Goal: Task Accomplishment & Management: Manage account settings

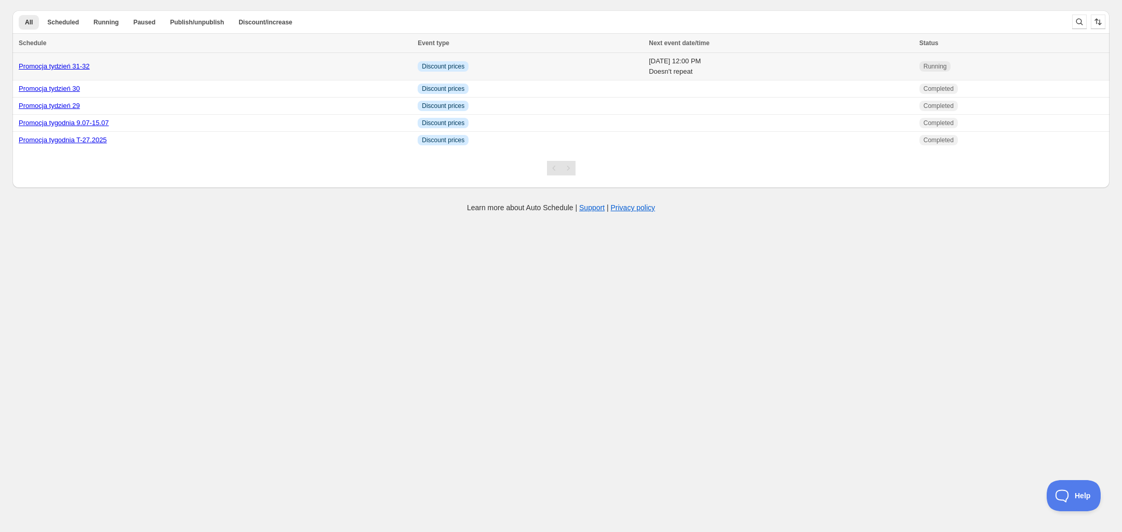
click at [76, 69] on link "Promocja tydzień 31-32" at bounding box center [54, 66] width 71 height 8
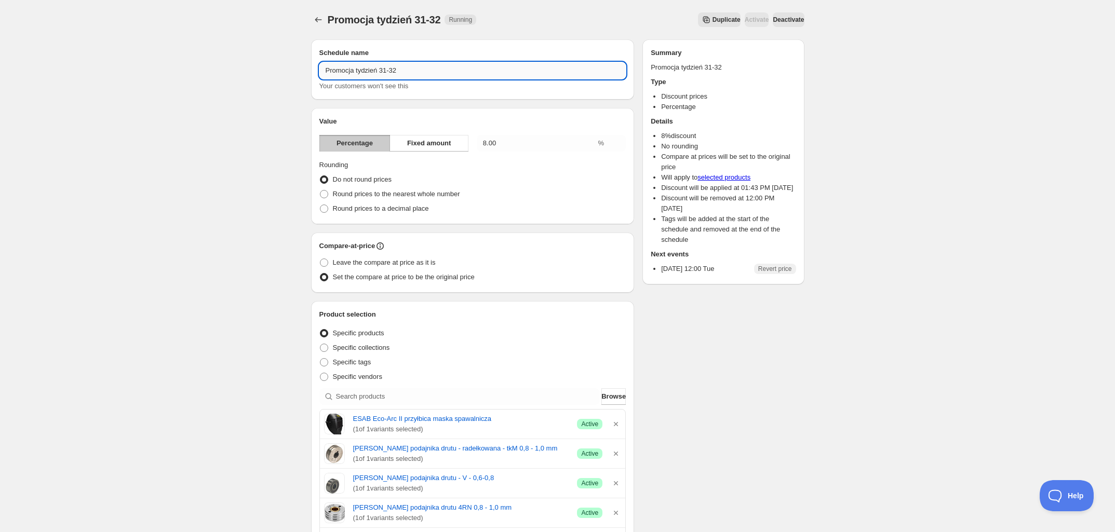
drag, startPoint x: 404, startPoint y: 71, endPoint x: 393, endPoint y: 68, distance: 11.2
click at [393, 68] on input "Promocja tydzień 31-32" at bounding box center [472, 70] width 307 height 17
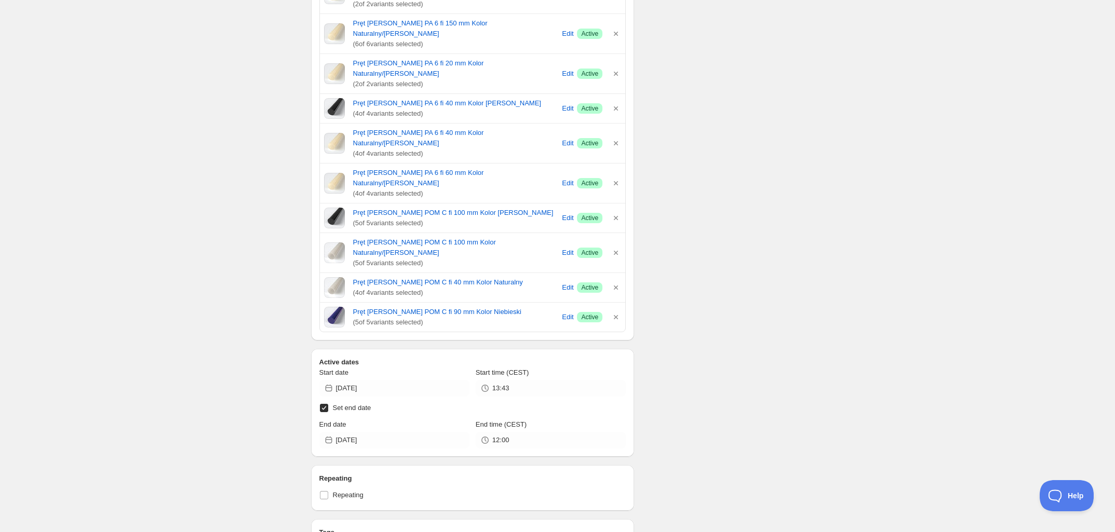
scroll to position [584, 0]
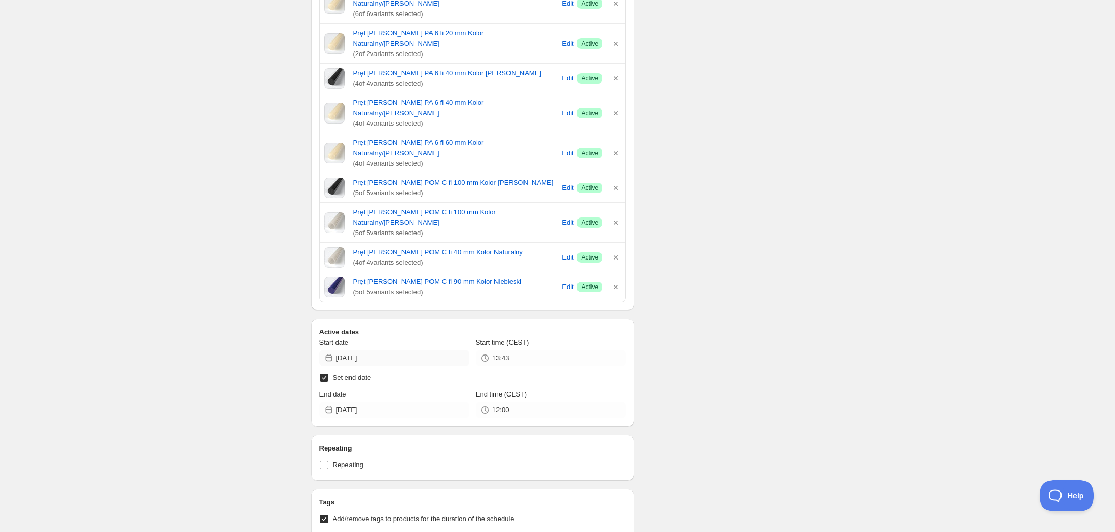
type input "Promocja tydzień 31-33"
click at [383, 350] on input "[DATE]" at bounding box center [402, 358] width 133 height 17
click at [378, 386] on span "12" at bounding box center [375, 387] width 11 height 8
type input "[DATE]"
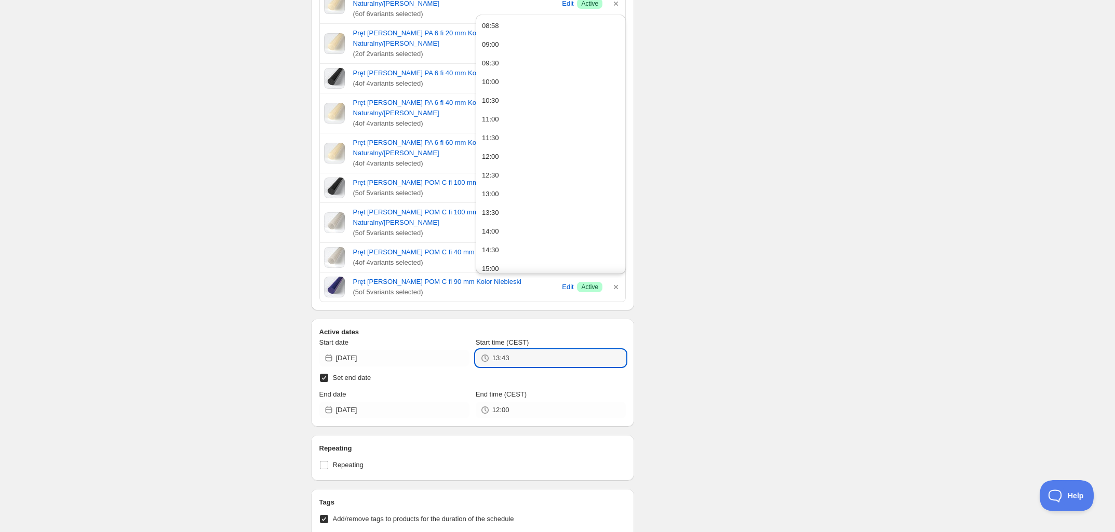
drag, startPoint x: 512, startPoint y: 297, endPoint x: 489, endPoint y: 298, distance: 22.9
click at [489, 350] on div "13:43" at bounding box center [551, 358] width 150 height 17
type input "08:58"
click at [383, 402] on input "[DATE]" at bounding box center [402, 410] width 133 height 17
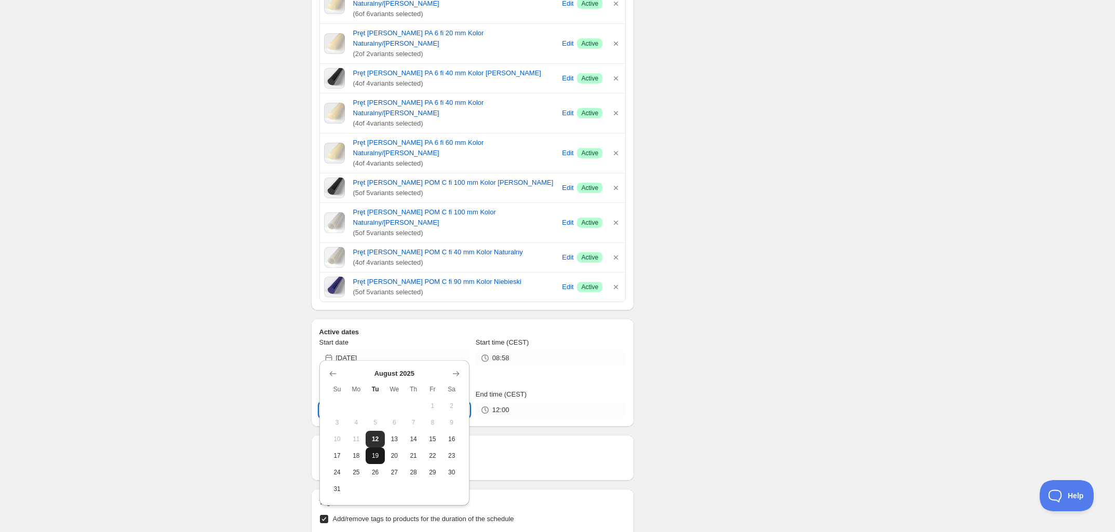
click at [378, 457] on span "19" at bounding box center [375, 456] width 11 height 8
type input "[DATE]"
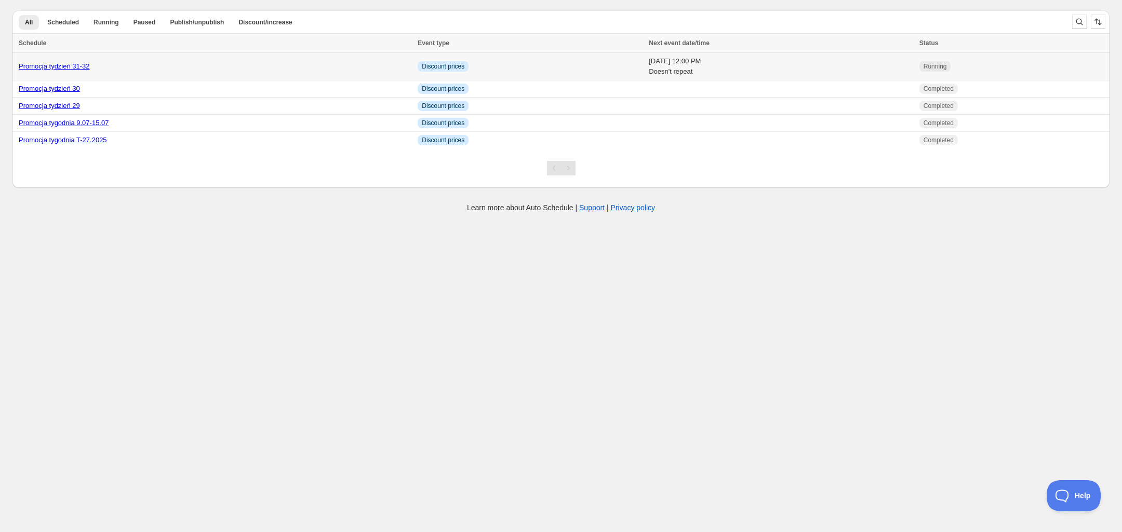
click at [1053, 64] on td "Running" at bounding box center [1012, 67] width 193 height 28
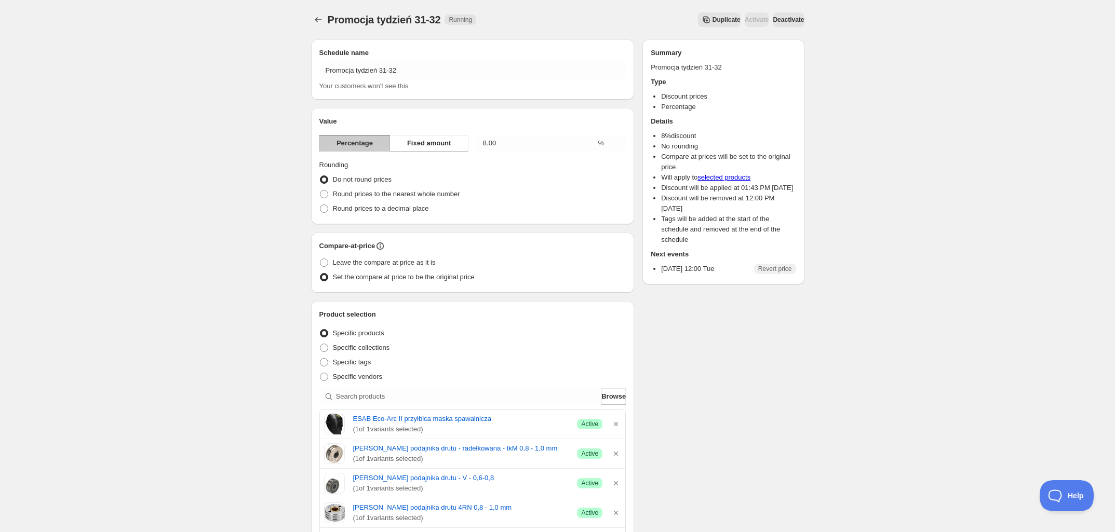
click at [713, 20] on span "Duplicate" at bounding box center [727, 20] width 28 height 8
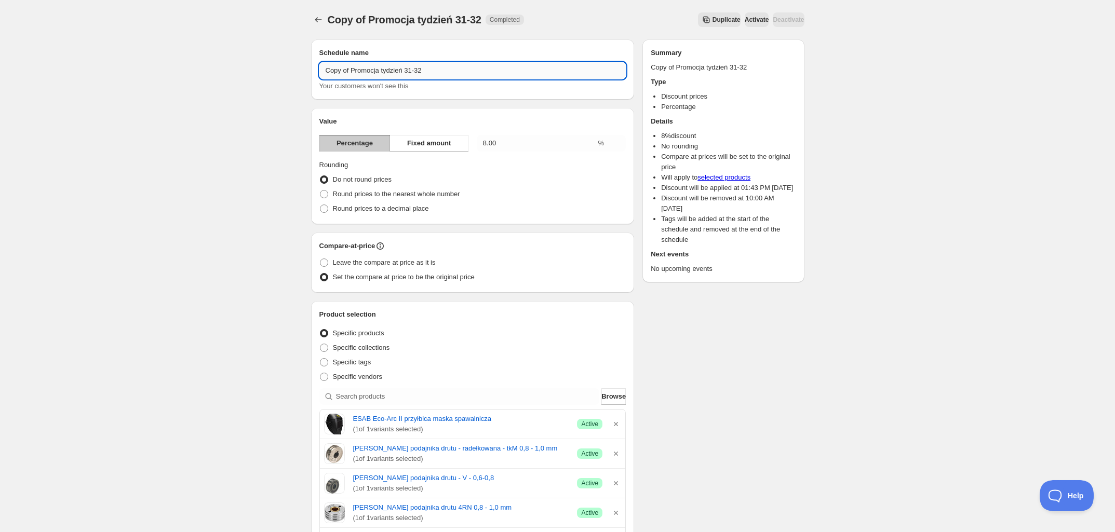
drag, startPoint x: 429, startPoint y: 72, endPoint x: 403, endPoint y: 72, distance: 26.0
click at [403, 72] on input "Copy of Promocja tydzień 31-32" at bounding box center [472, 70] width 307 height 17
drag, startPoint x: 352, startPoint y: 72, endPoint x: 317, endPoint y: 71, distance: 34.3
click at [317, 71] on div "Schedule name Copy of Promocja tydzień 33 Your customers won't see this" at bounding box center [473, 69] width 324 height 60
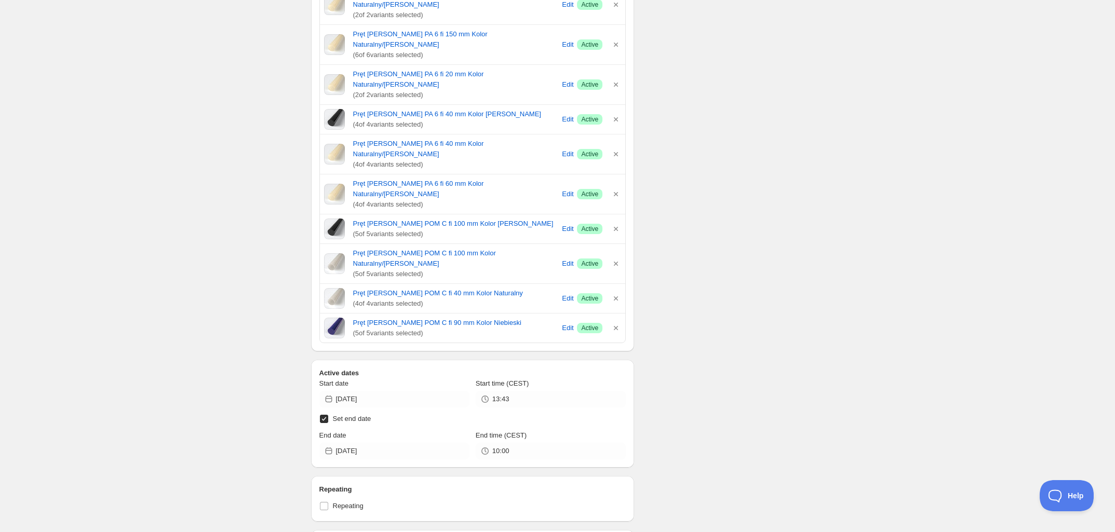
scroll to position [584, 0]
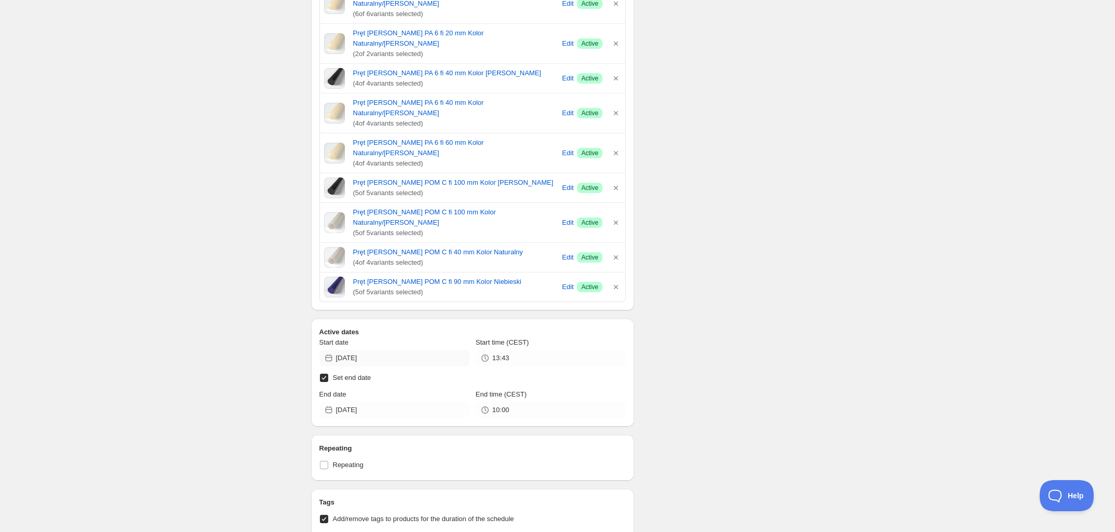
type input "Promocja tydzień 33"
click at [423, 350] on input "[DATE]" at bounding box center [402, 358] width 133 height 17
click at [377, 389] on span "12" at bounding box center [375, 387] width 11 height 8
type input "[DATE]"
click at [380, 402] on input "[DATE]" at bounding box center [402, 410] width 133 height 17
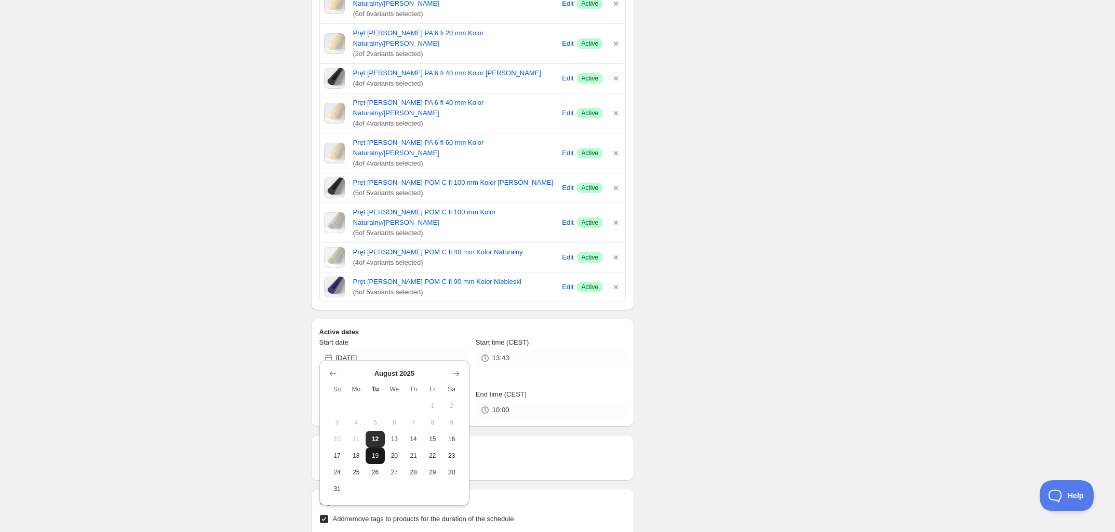
click at [380, 451] on button "19" at bounding box center [375, 456] width 19 height 17
type input "[DATE]"
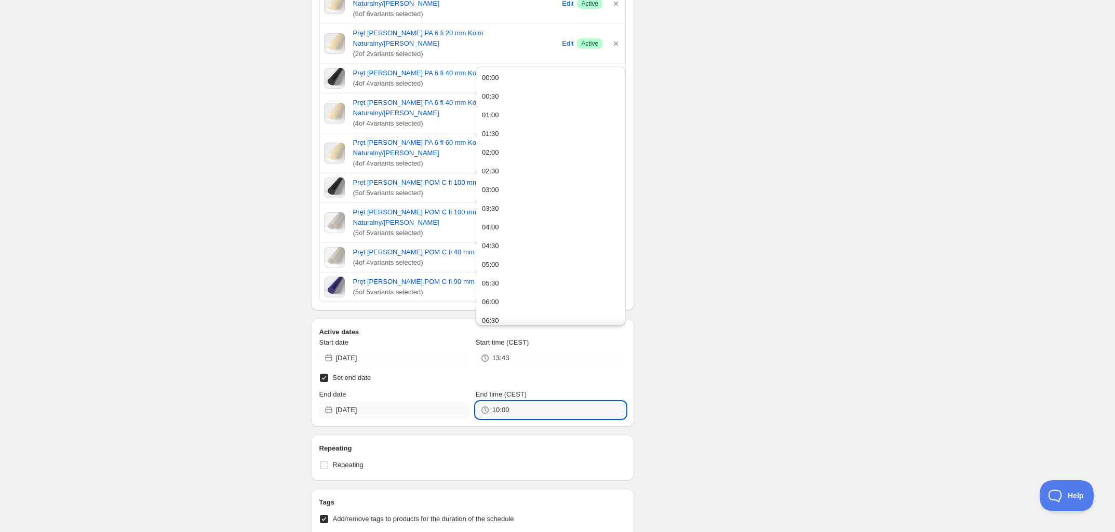
drag, startPoint x: 510, startPoint y: 346, endPoint x: 448, endPoint y: 345, distance: 61.8
click at [448, 390] on div "End date [DATE] End time (CEST) 10:00" at bounding box center [472, 404] width 307 height 29
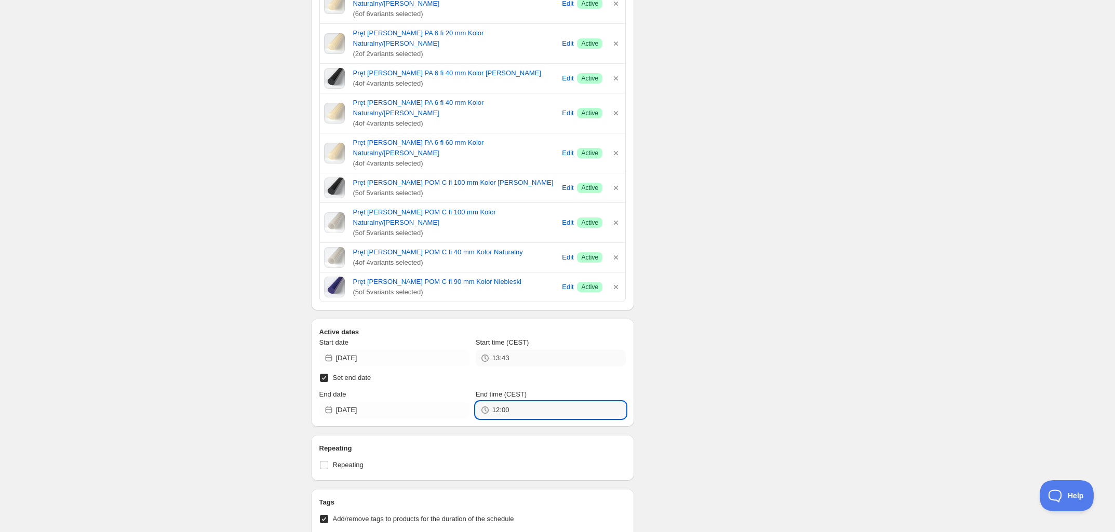
type input "12:00"
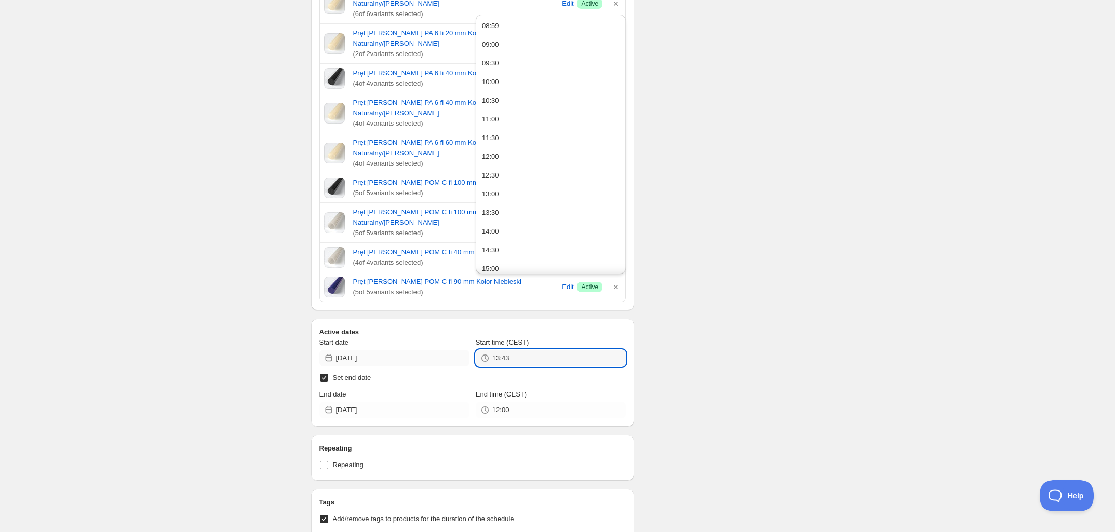
drag, startPoint x: 523, startPoint y: 292, endPoint x: 446, endPoint y: 296, distance: 77.0
click at [446, 338] on div "Start date [DATE] Start time (CEST) 13:43" at bounding box center [472, 352] width 307 height 29
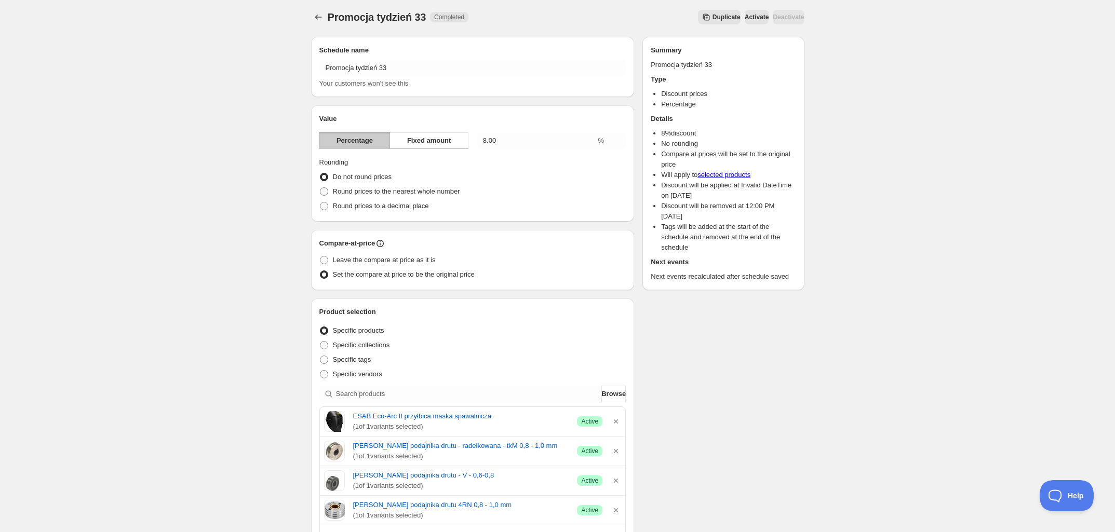
scroll to position [0, 0]
type input "09:00"
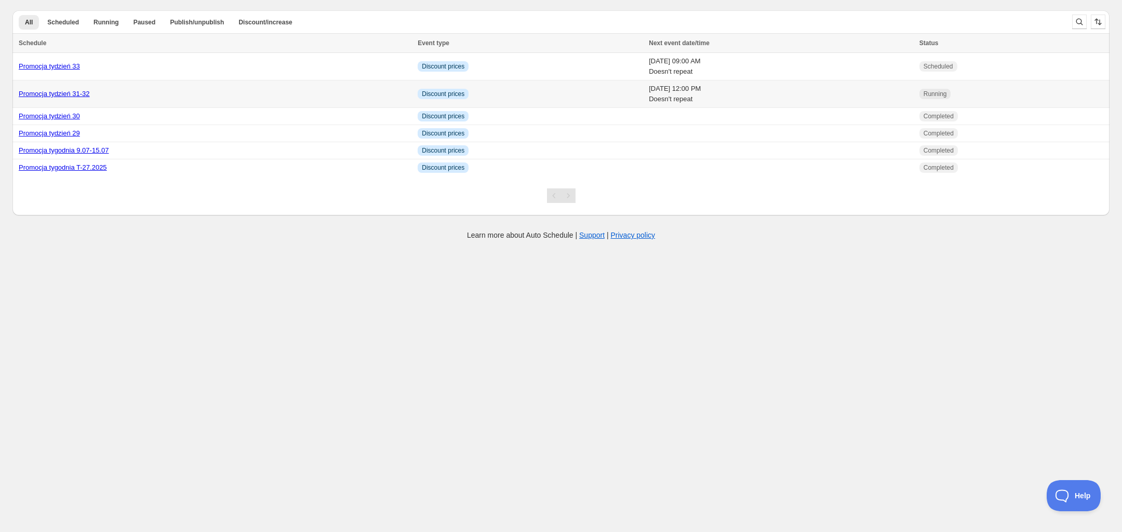
click at [66, 94] on link "Promocja tydzień 31-32" at bounding box center [54, 94] width 71 height 8
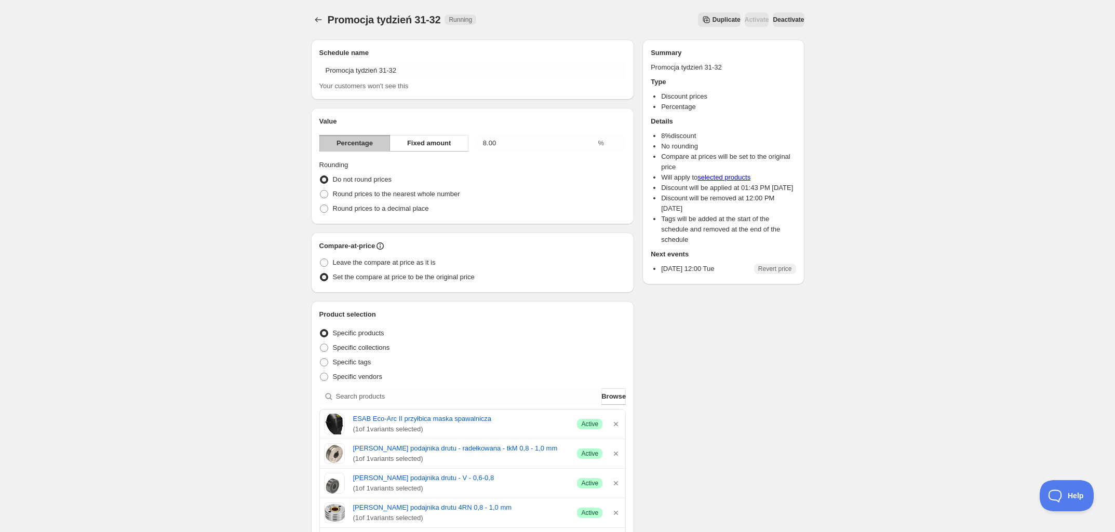
click at [780, 20] on span "Deactivate" at bounding box center [788, 20] width 31 height 8
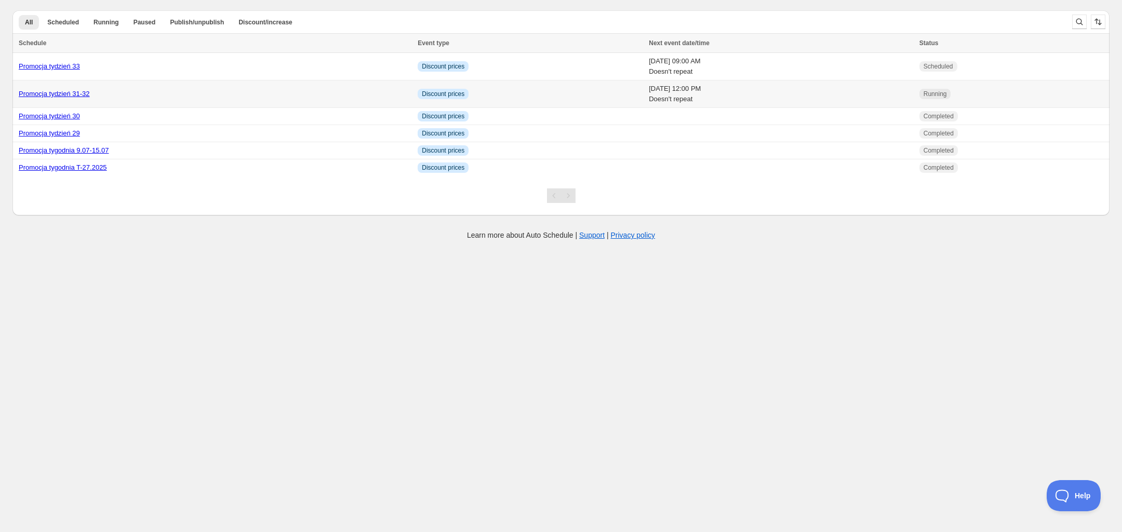
click at [72, 94] on link "Promocja tydzień 31-32" at bounding box center [54, 94] width 71 height 8
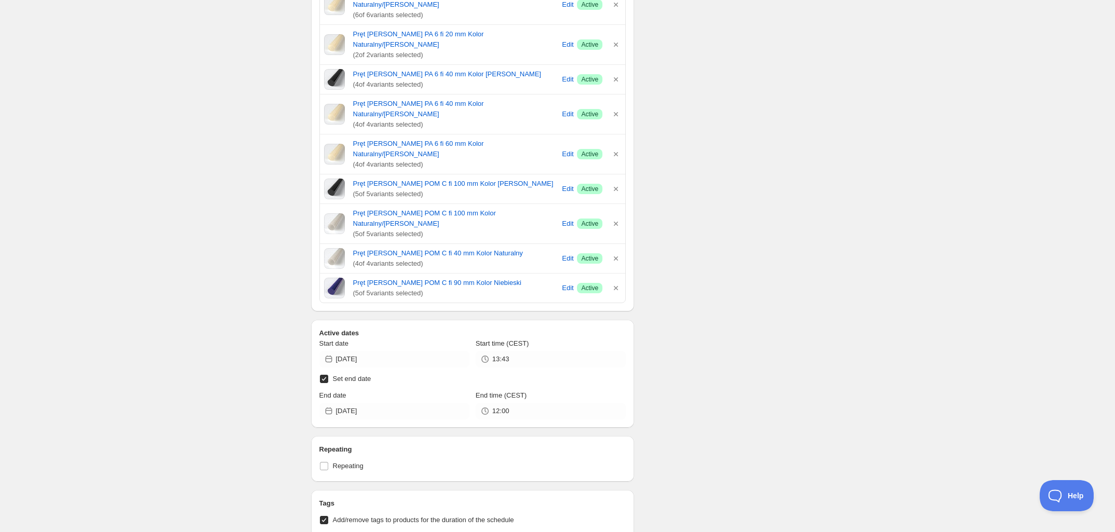
scroll to position [584, 0]
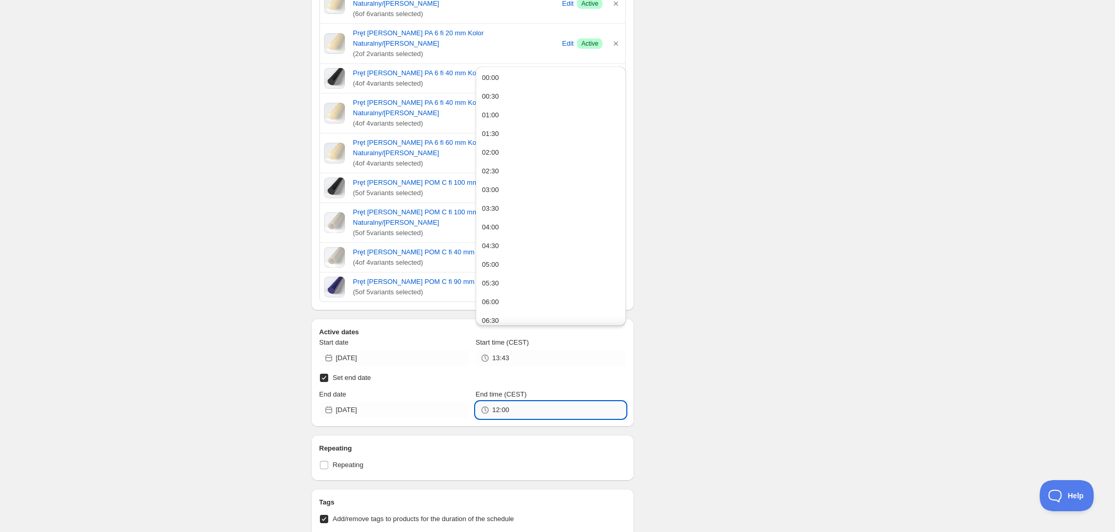
click at [517, 402] on input "12:00" at bounding box center [558, 410] width 133 height 17
click at [513, 278] on button "09:00" at bounding box center [551, 284] width 144 height 17
type input "09:00"
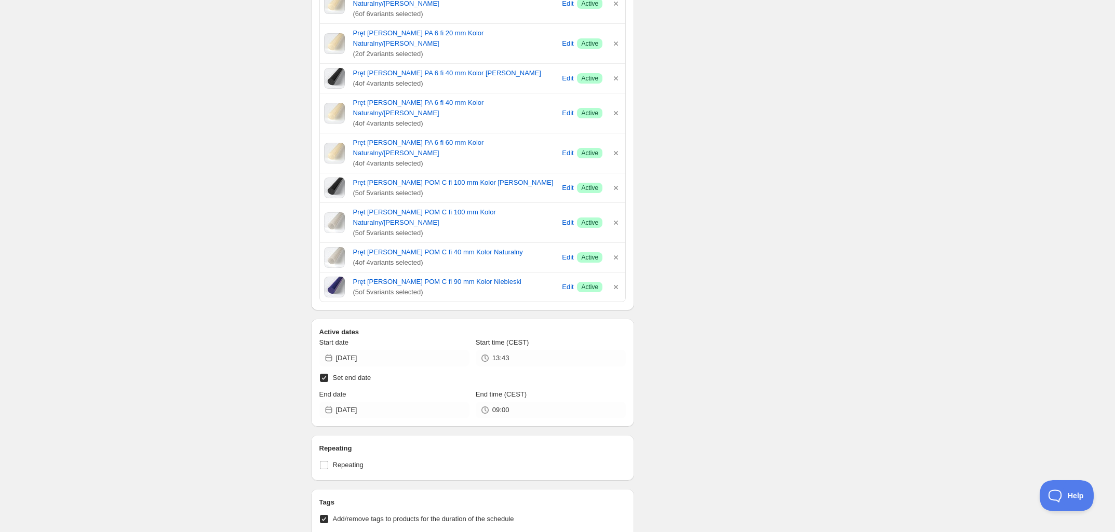
click at [687, 281] on div "Schedule name Promocja tydzień 31-32 Your customers won't see this Value Percen…" at bounding box center [554, 157] width 502 height 1421
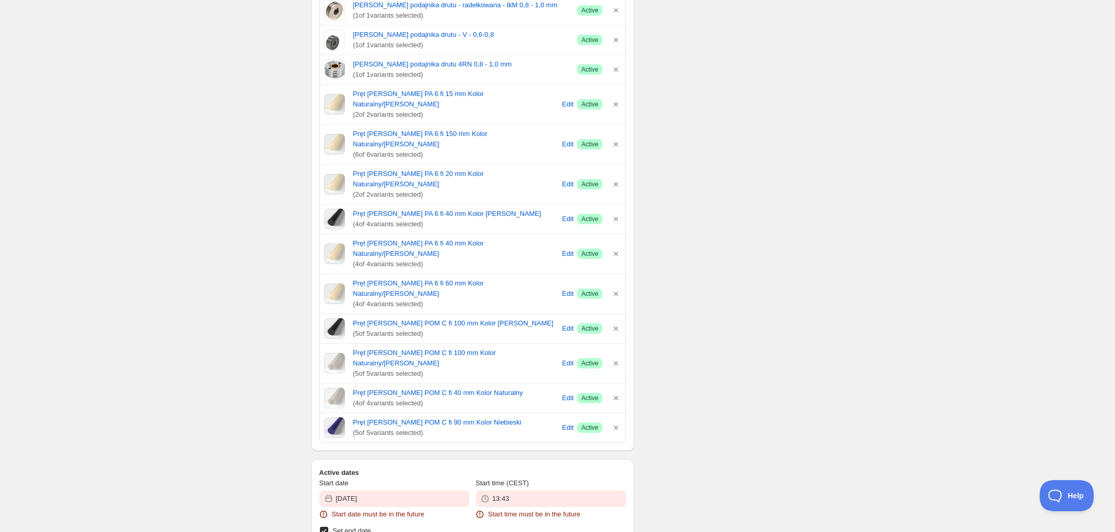
scroll to position [414, 0]
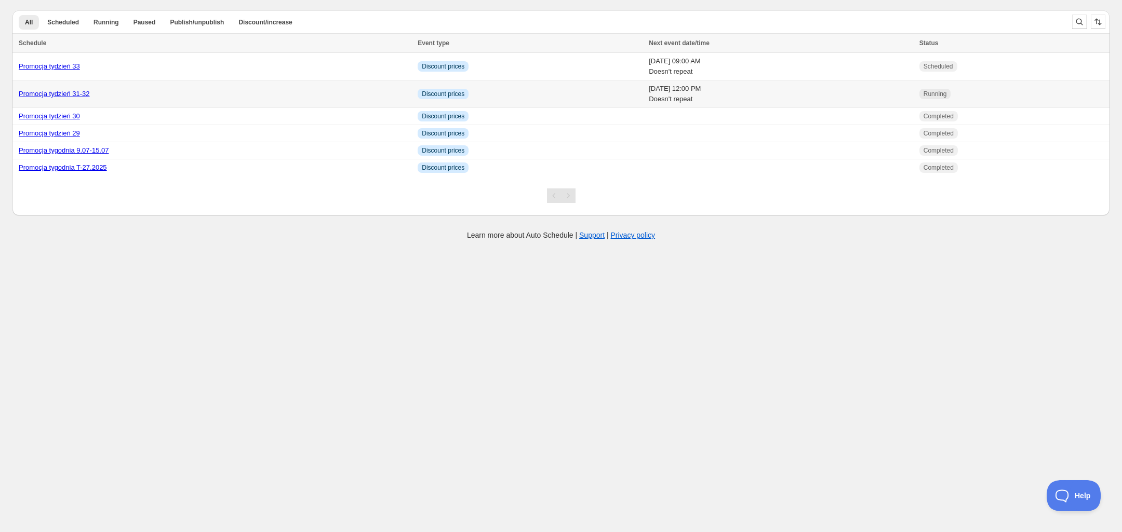
click at [87, 95] on link "Promocja tydzień 31-32" at bounding box center [54, 94] width 71 height 8
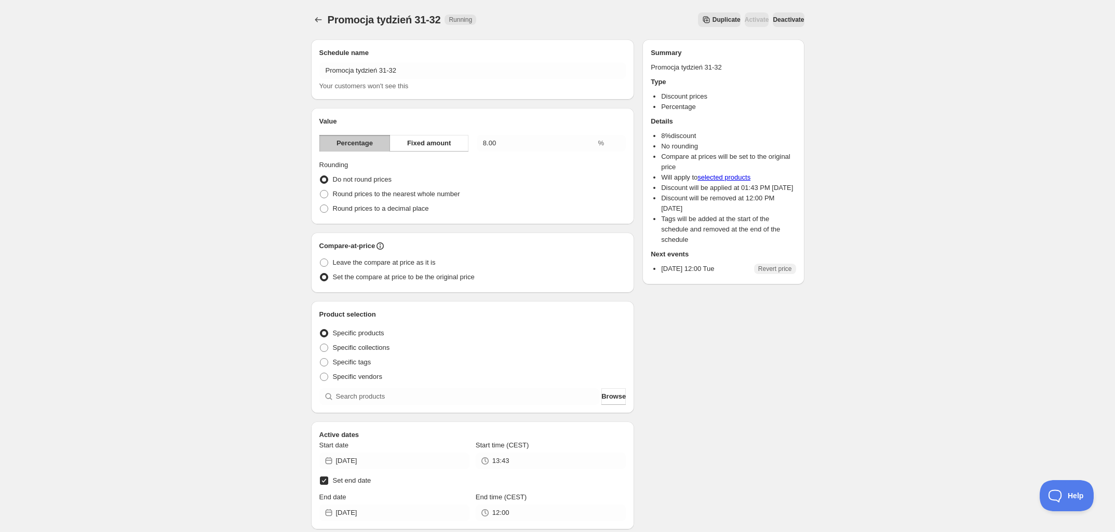
click at [784, 20] on span "Deactivate" at bounding box center [788, 20] width 31 height 8
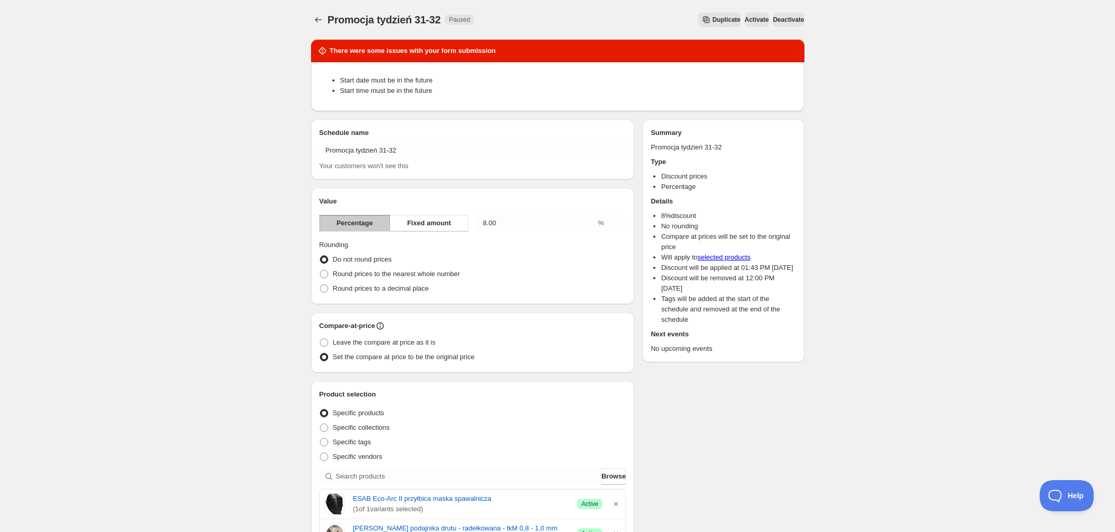
type input "10:30"
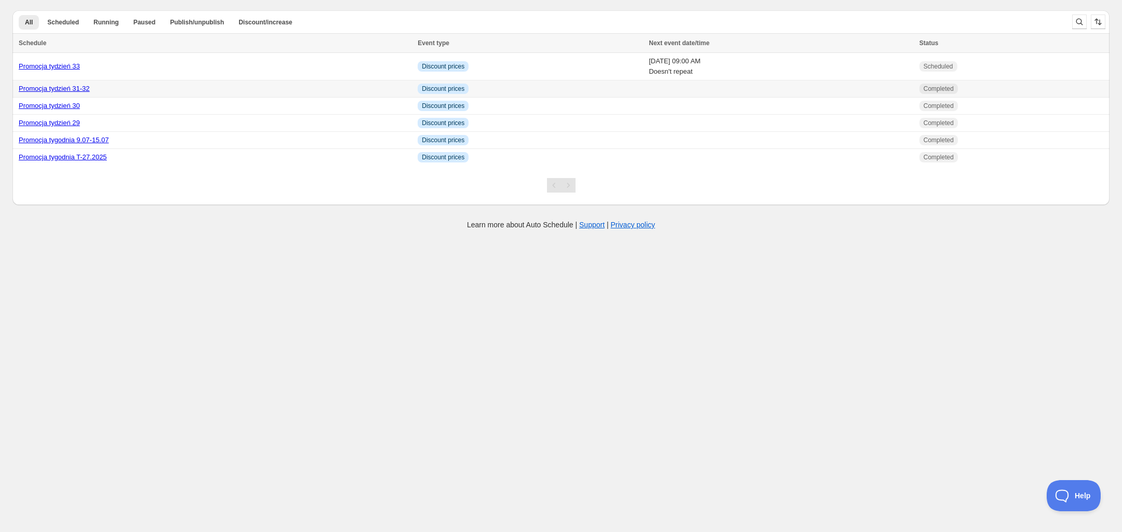
click at [79, 92] on link "Promocja tydzień 31-32" at bounding box center [54, 89] width 71 height 8
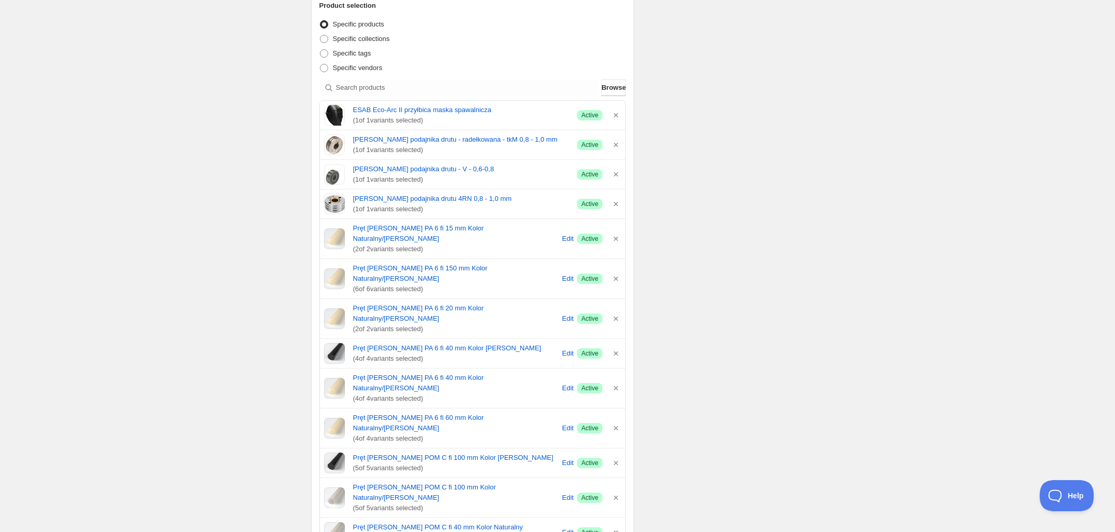
scroll to position [144, 0]
